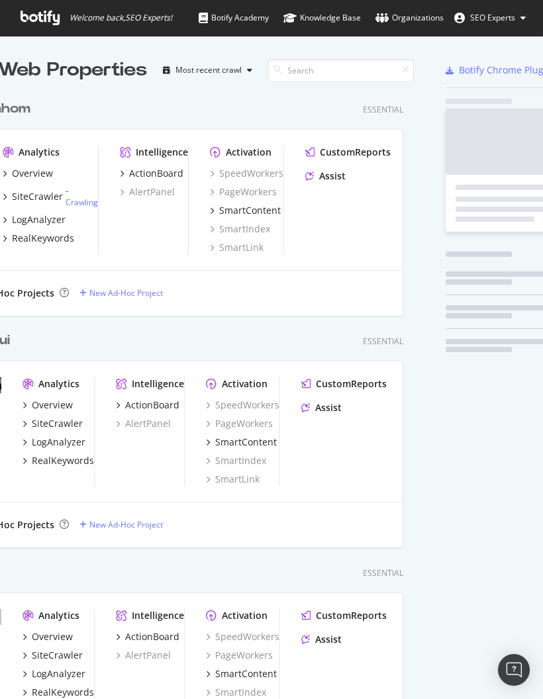
scroll to position [4990, 449]
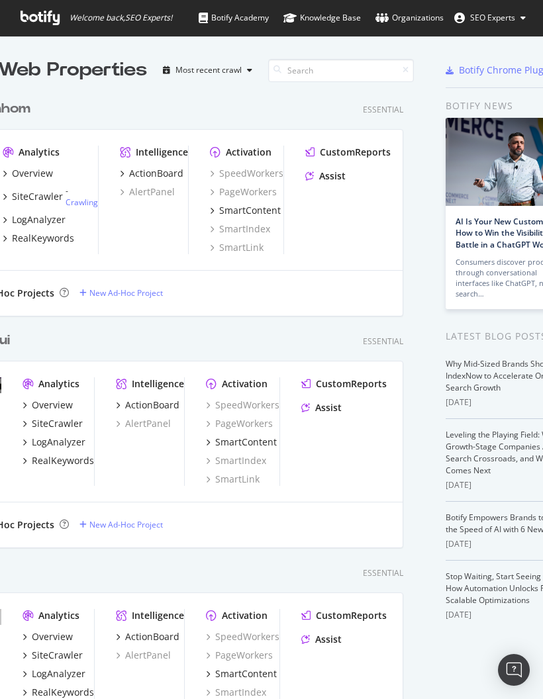
click at [354, 71] on input at bounding box center [341, 70] width 146 height 23
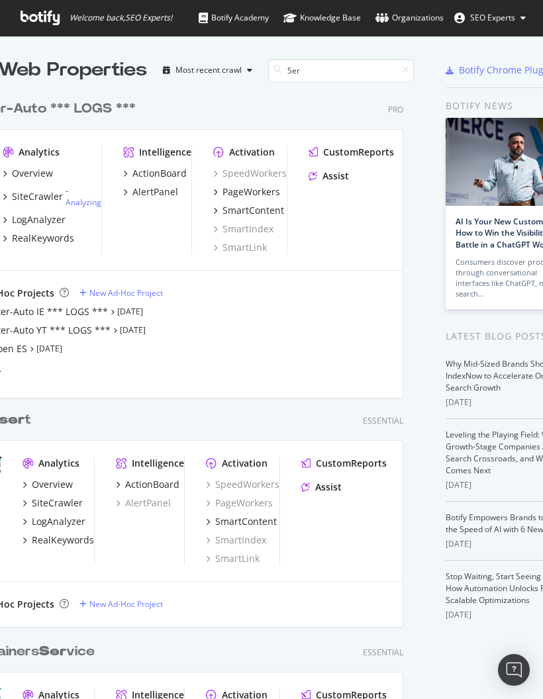
type input "Seri"
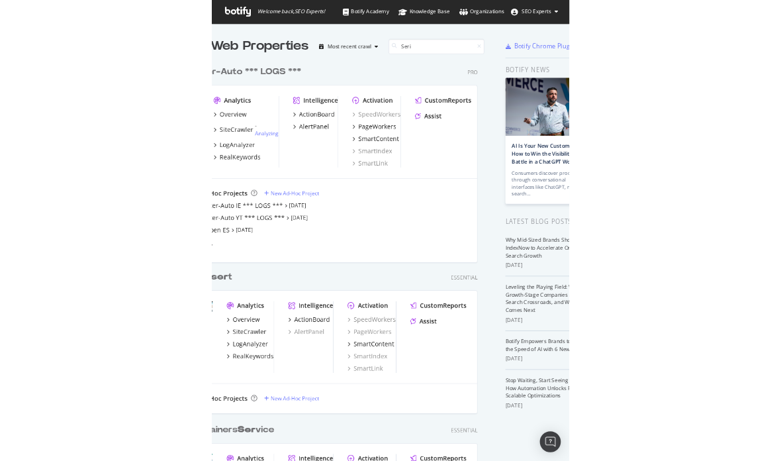
scroll to position [232, 449]
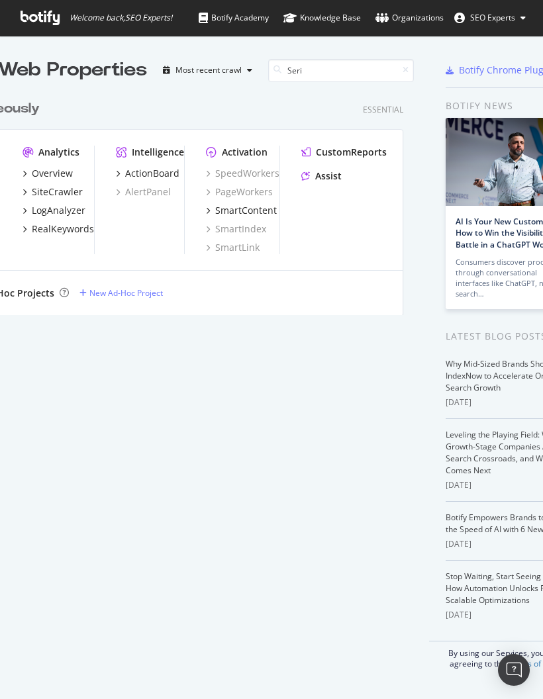
click at [60, 172] on div "Overview" at bounding box center [52, 173] width 41 height 13
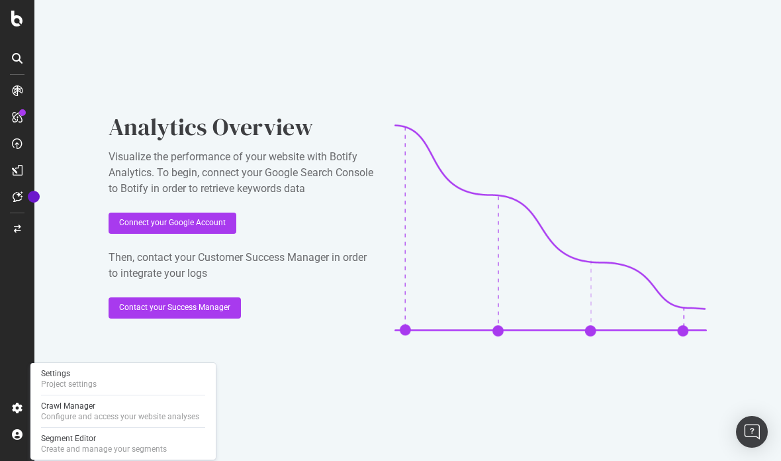
click at [59, 376] on div "Settings" at bounding box center [69, 373] width 56 height 11
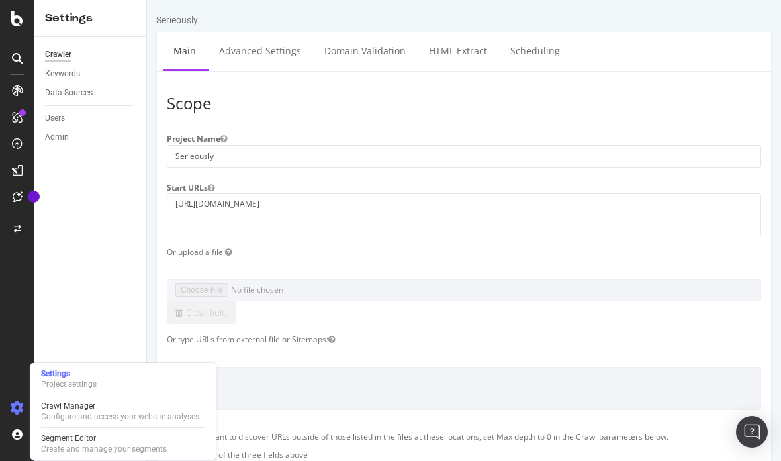
click at [62, 409] on div "Crawl Manager" at bounding box center [120, 405] width 158 height 11
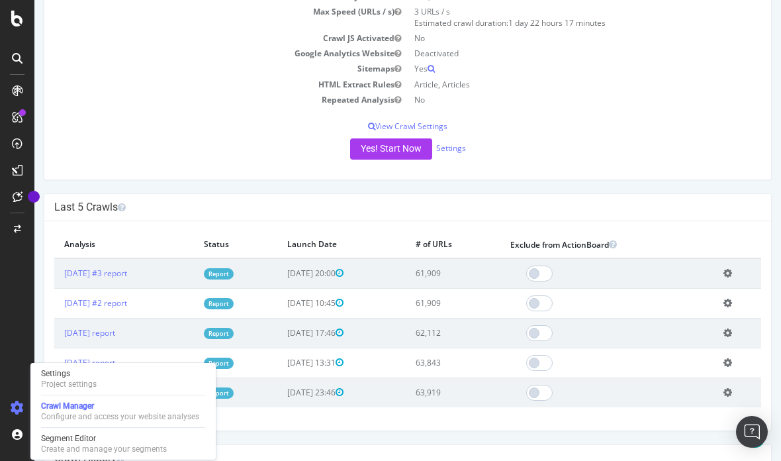
scroll to position [161, 0]
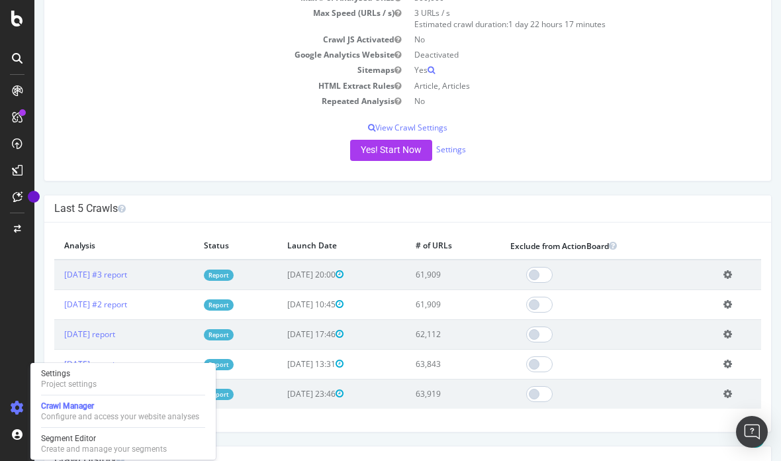
click at [390, 147] on button "Yes! Start Now" at bounding box center [391, 150] width 82 height 21
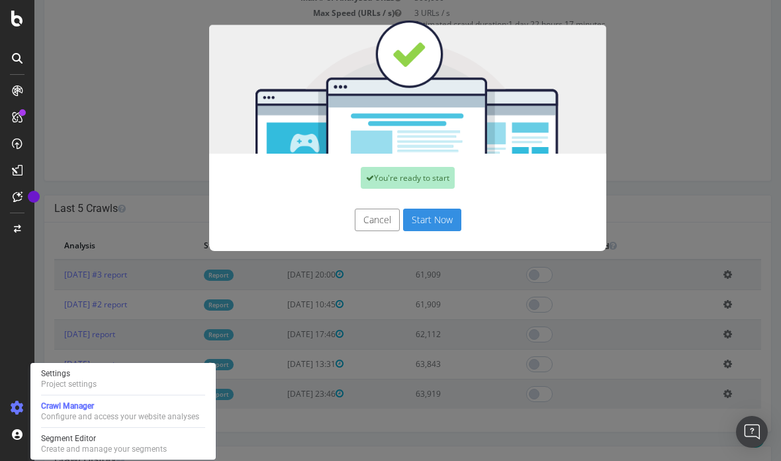
click at [433, 219] on button "Start Now" at bounding box center [432, 219] width 58 height 23
